Goal: Check status: Check status

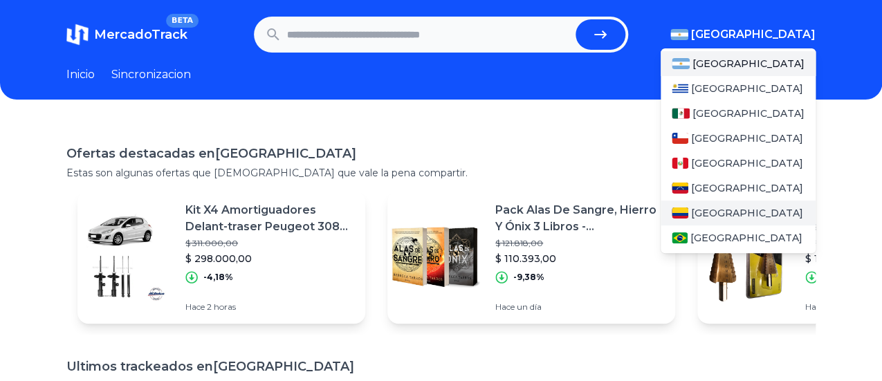
click at [717, 216] on span "[GEOGRAPHIC_DATA]" at bounding box center [747, 213] width 112 height 14
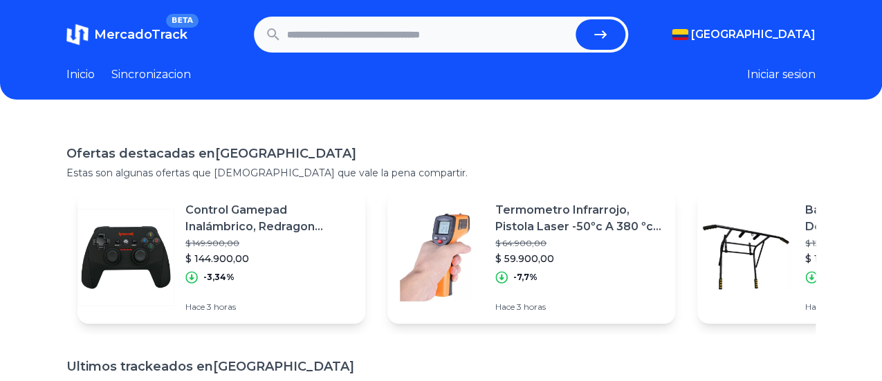
click at [354, 36] on input "text" at bounding box center [429, 34] width 284 height 30
type input "****"
click at [575, 19] on button "submit" at bounding box center [600, 34] width 50 height 30
